Goal: Task Accomplishment & Management: Manage account settings

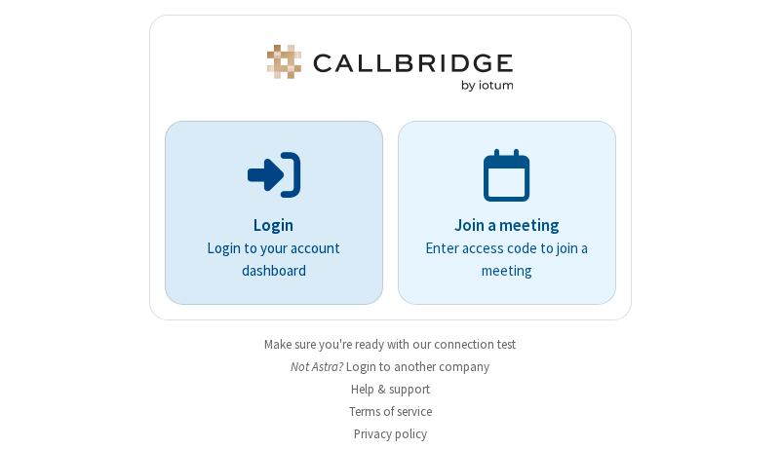
click at [266, 225] on p "Login" at bounding box center [274, 225] width 164 height 25
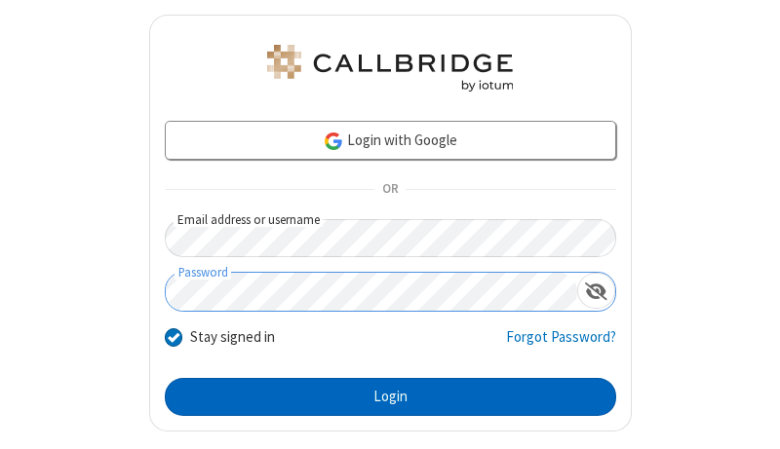
click at [382, 397] on button "Login" at bounding box center [390, 397] width 451 height 39
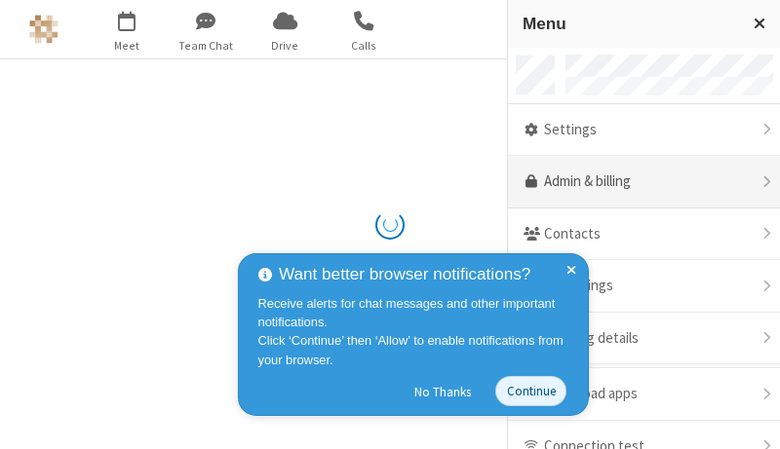
click at [636, 182] on link "Admin & billing" at bounding box center [644, 182] width 272 height 53
